Goal: Navigation & Orientation: Find specific page/section

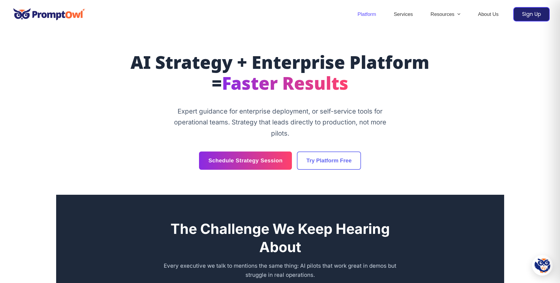
click at [369, 18] on link "Platform" at bounding box center [367, 14] width 36 height 21
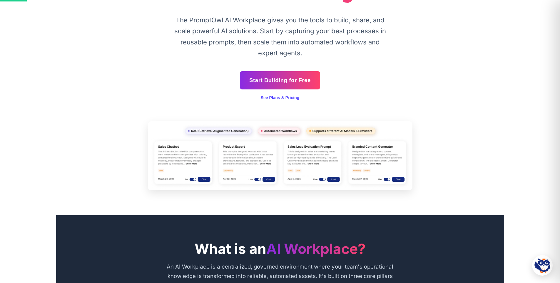
scroll to position [95, 0]
